Goal: Information Seeking & Learning: Learn about a topic

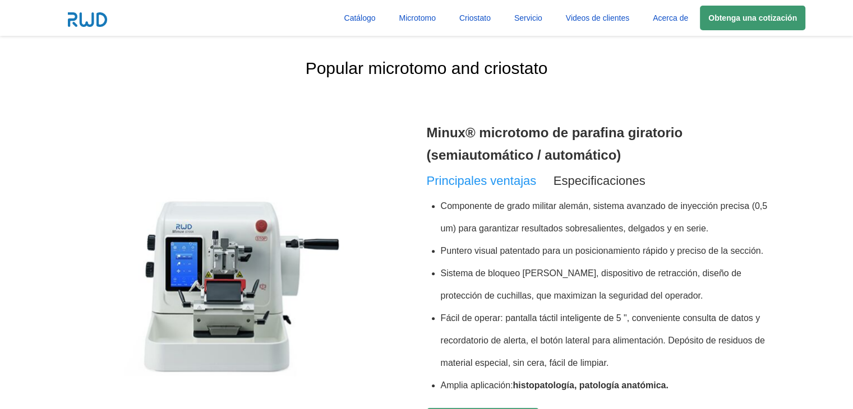
scroll to position [392, 0]
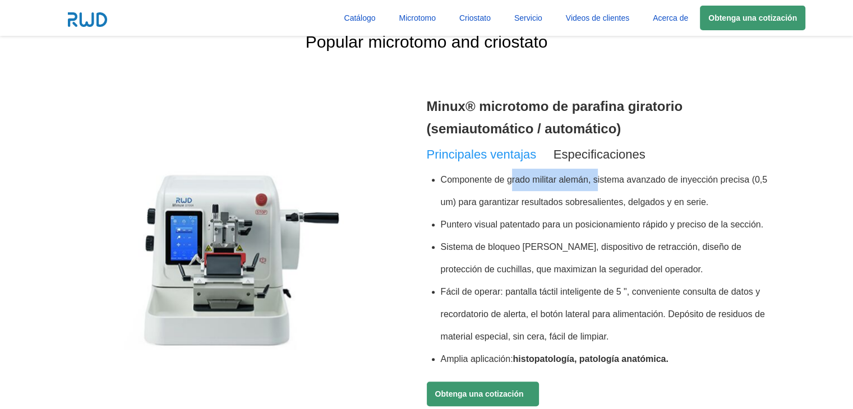
drag, startPoint x: 511, startPoint y: 178, endPoint x: 596, endPoint y: 178, distance: 85.2
click at [596, 178] on li "Componente de grado militar alemán, sistema avanzado de inyección precisa (0,5 …" at bounding box center [605, 191] width 328 height 45
click at [473, 192] on li "Componente de grado militar alemán, sistema avanzado de inyección precisa (0,5 …" at bounding box center [605, 191] width 328 height 45
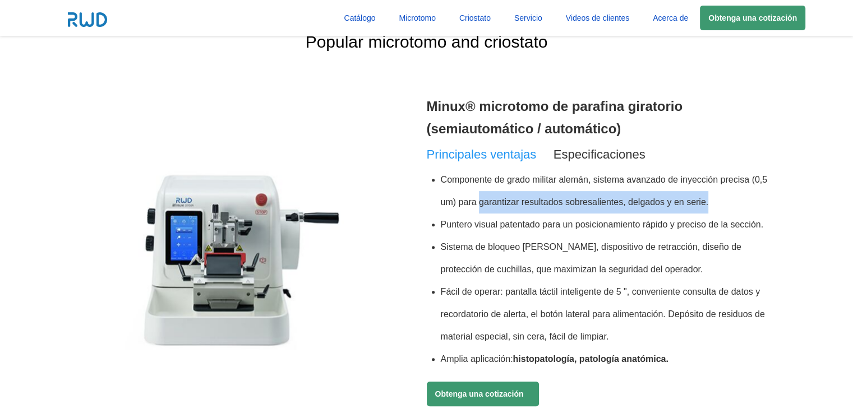
drag, startPoint x: 478, startPoint y: 198, endPoint x: 729, endPoint y: 198, distance: 251.1
click at [729, 198] on li "Componente de grado militar alemán, sistema avanzado de inyección precisa (0,5 …" at bounding box center [605, 191] width 328 height 45
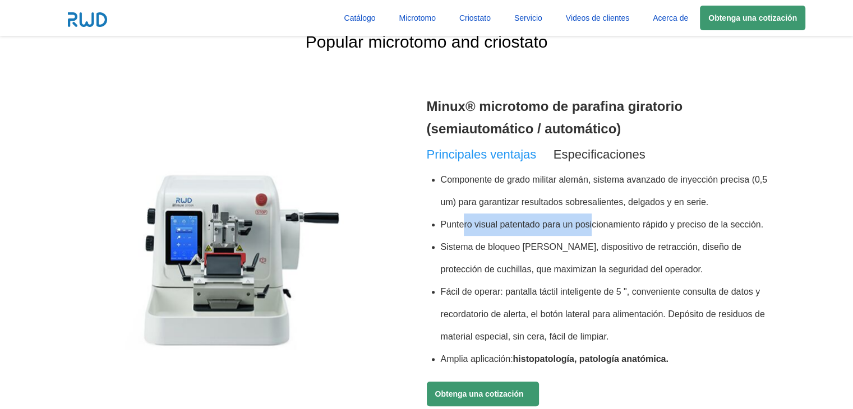
drag, startPoint x: 462, startPoint y: 224, endPoint x: 594, endPoint y: 229, distance: 131.8
click at [592, 229] on li "Puntero visual patentado para un posicionamiento rápido y preciso de la sección." at bounding box center [605, 225] width 328 height 22
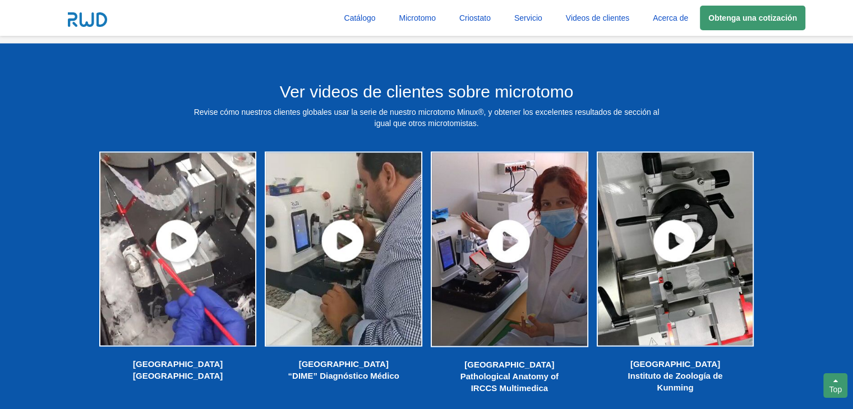
scroll to position [1850, 0]
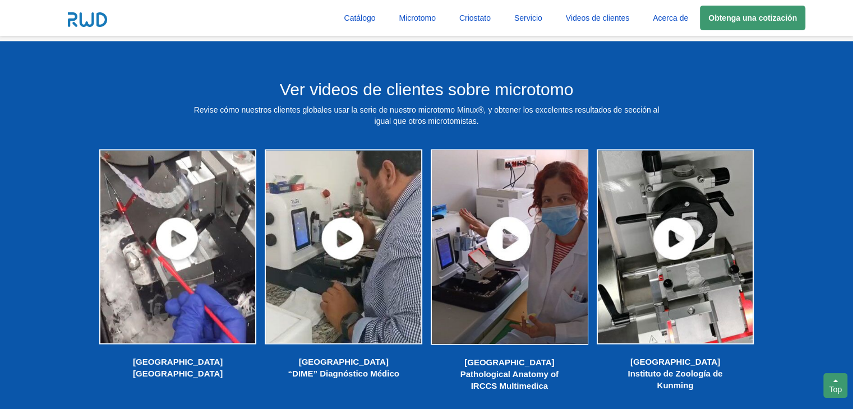
click at [507, 243] on img at bounding box center [509, 246] width 160 height 199
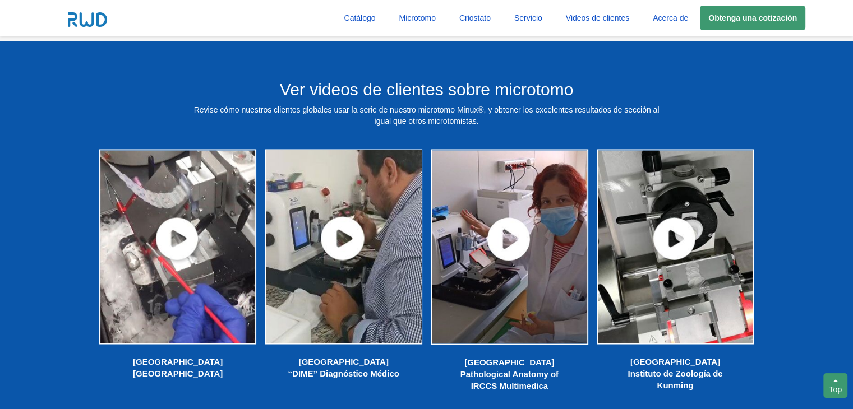
click at [335, 234] on img at bounding box center [343, 246] width 160 height 198
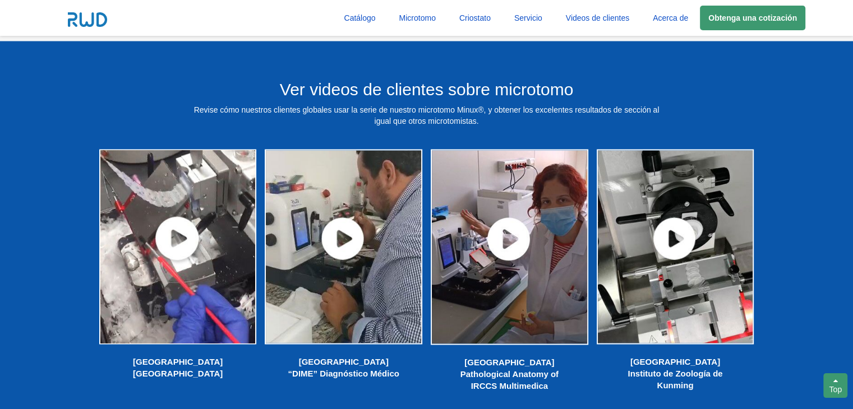
click at [179, 234] on img at bounding box center [178, 246] width 160 height 198
